Goal: Transaction & Acquisition: Purchase product/service

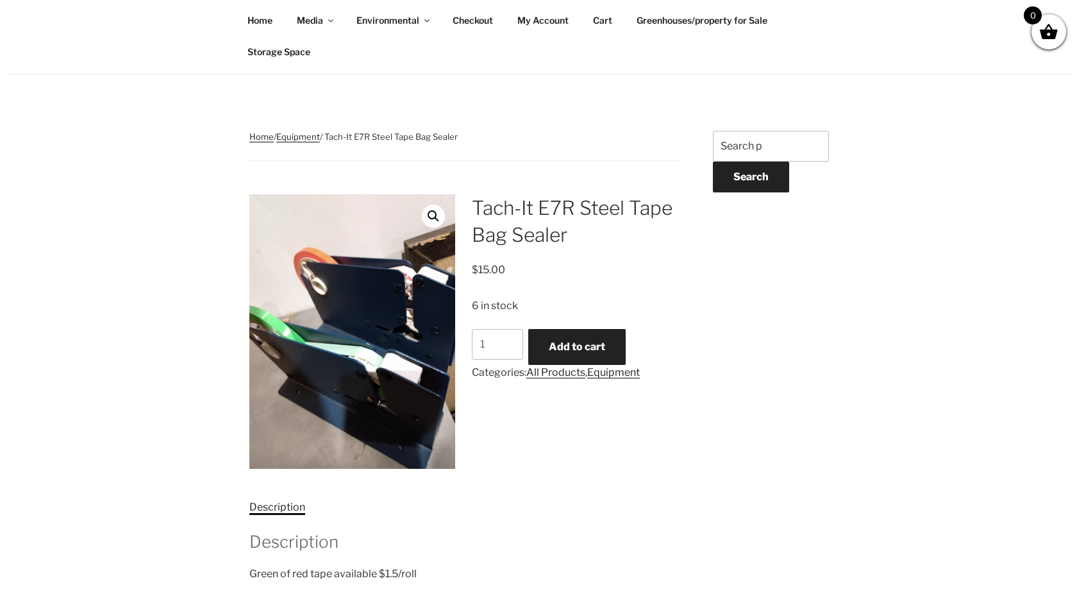
scroll to position [128, 0]
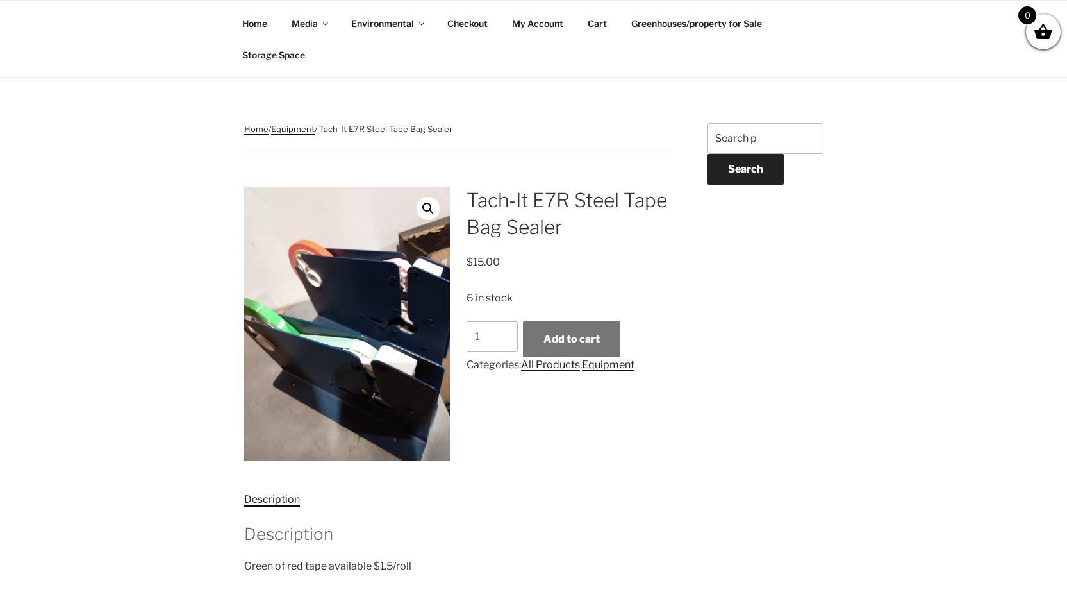
click at [582, 344] on button "Add to cart" at bounding box center [571, 339] width 97 height 36
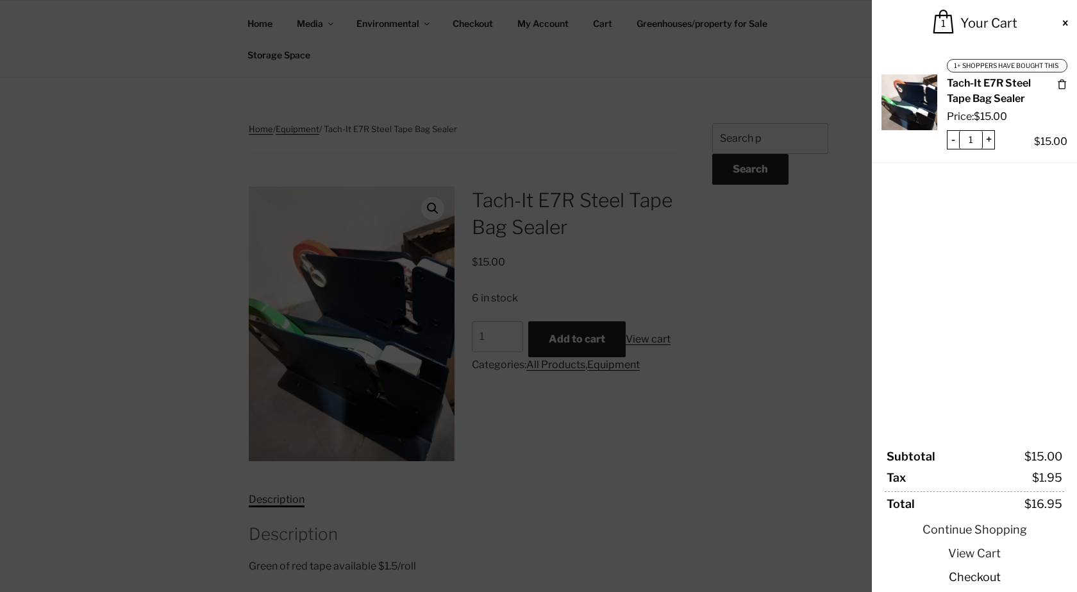
click at [978, 574] on link "Checkout" at bounding box center [974, 576] width 179 height 17
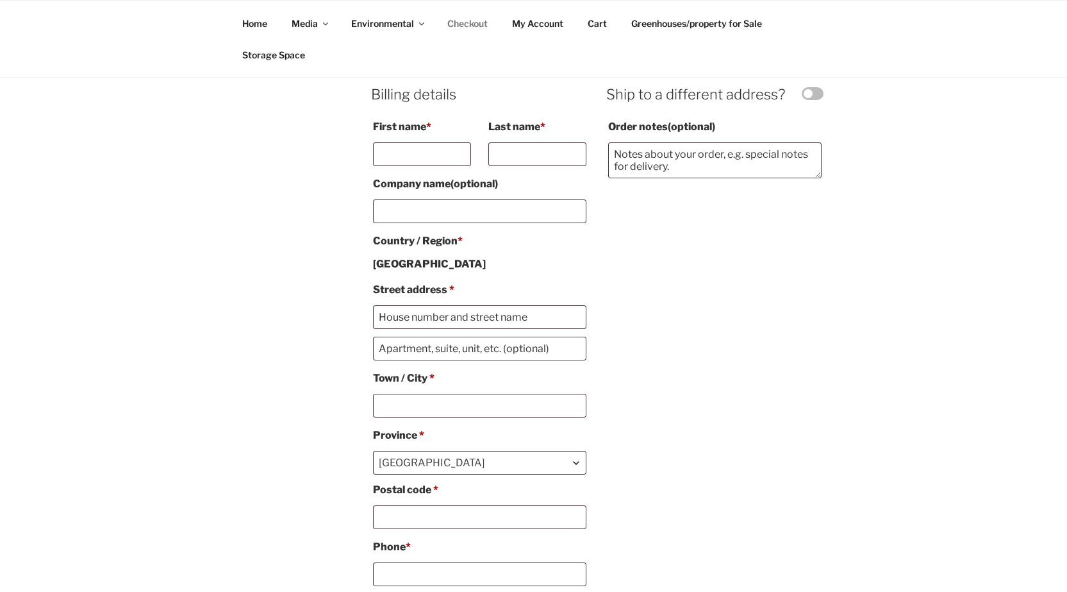
select select "ON"
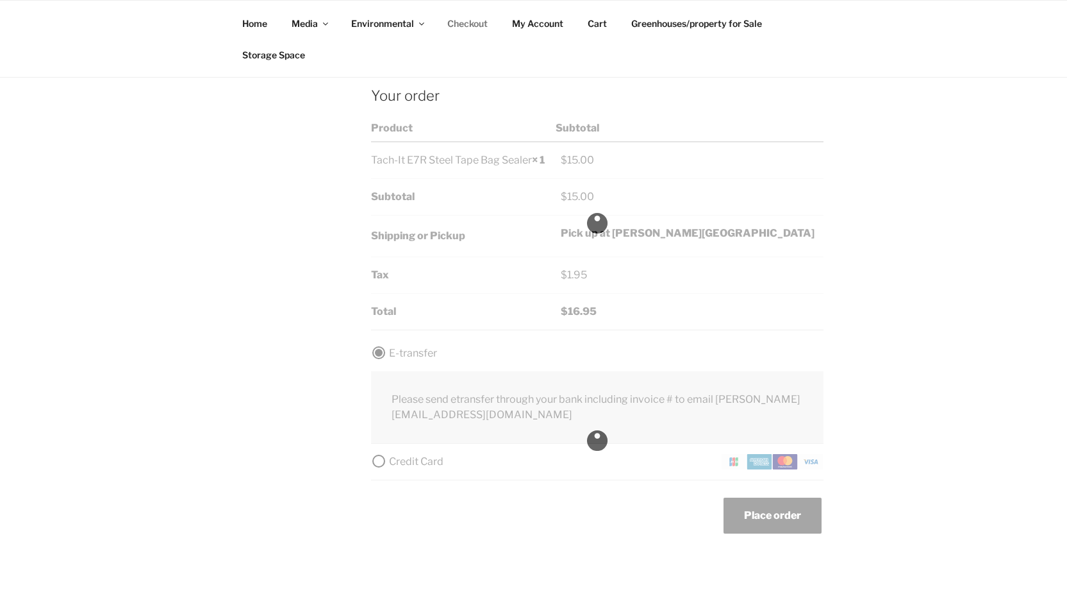
scroll to position [1154, 0]
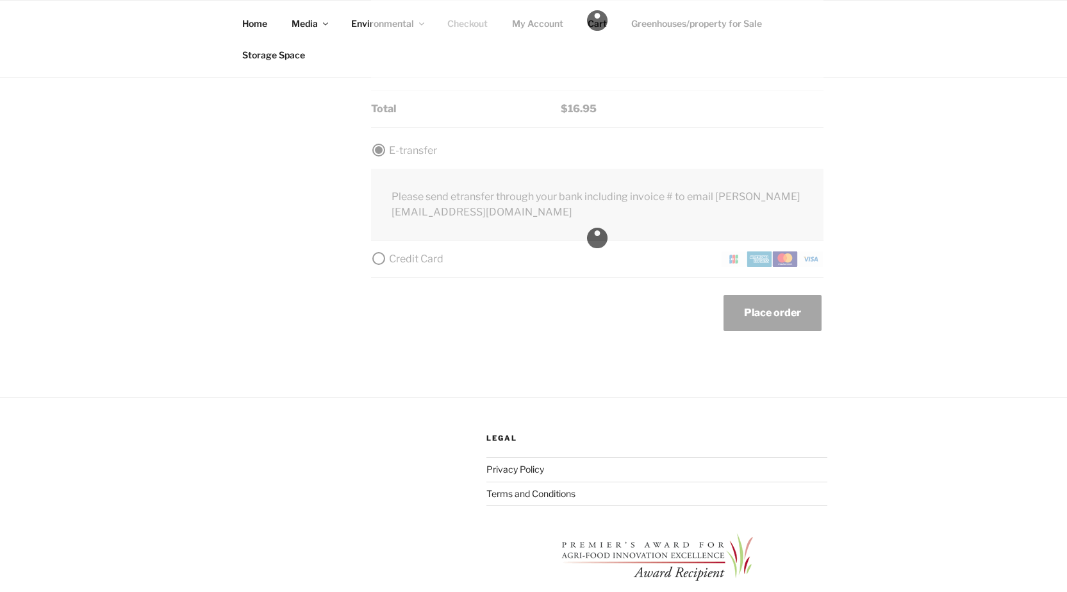
click at [379, 262] on div "Checkout" at bounding box center [597, 238] width 452 height 190
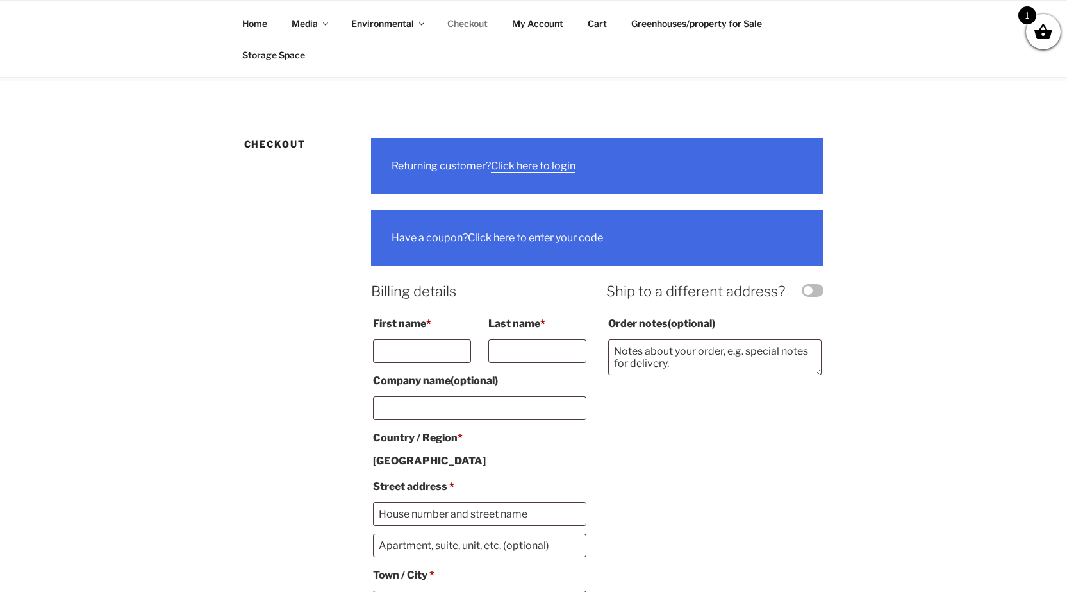
scroll to position [0, 0]
